Goal: Information Seeking & Learning: Learn about a topic

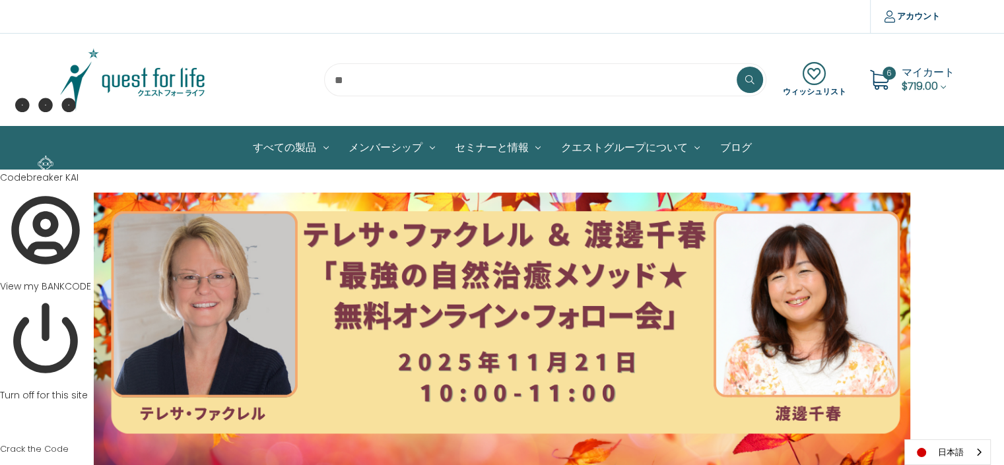
click at [164, 77] on img at bounding box center [132, 80] width 165 height 66
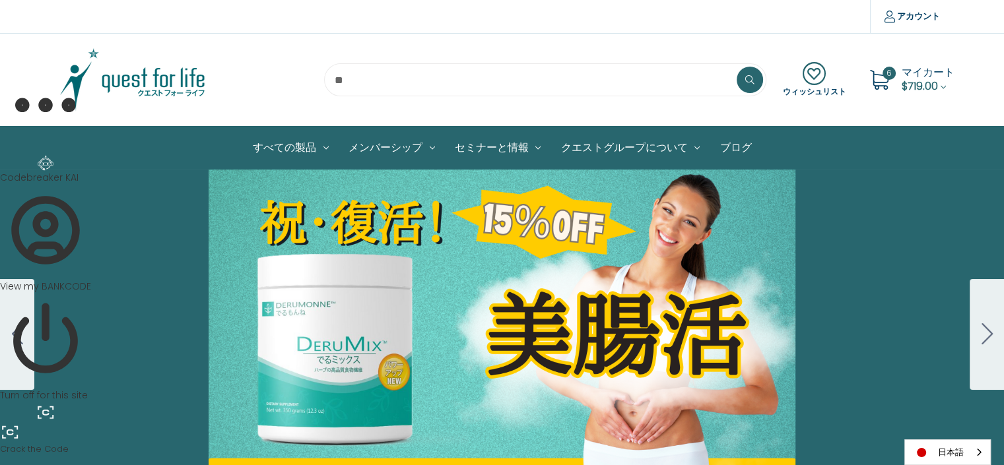
click at [990, 331] on icon "Go to slide 2" at bounding box center [986, 333] width 11 height 21
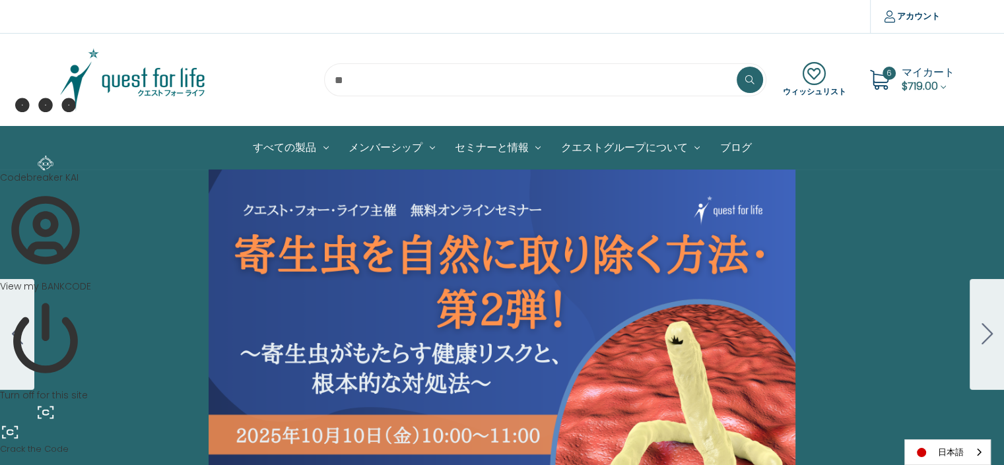
click at [572, 321] on div "Carousel Title Add a description for your carousel slide. You can use this to p…" at bounding box center [502, 335] width 1004 height 330
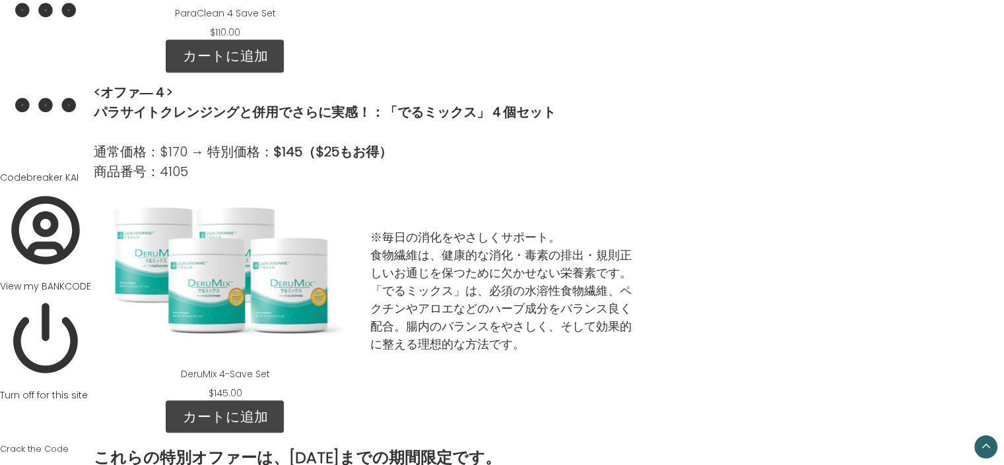
scroll to position [1404, 0]
